Goal: Navigation & Orientation: Go to known website

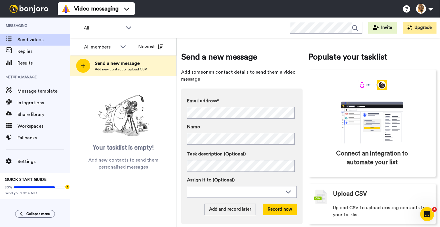
click at [22, 7] on img at bounding box center [29, 9] width 44 height 8
